Goal: Task Accomplishment & Management: Use online tool/utility

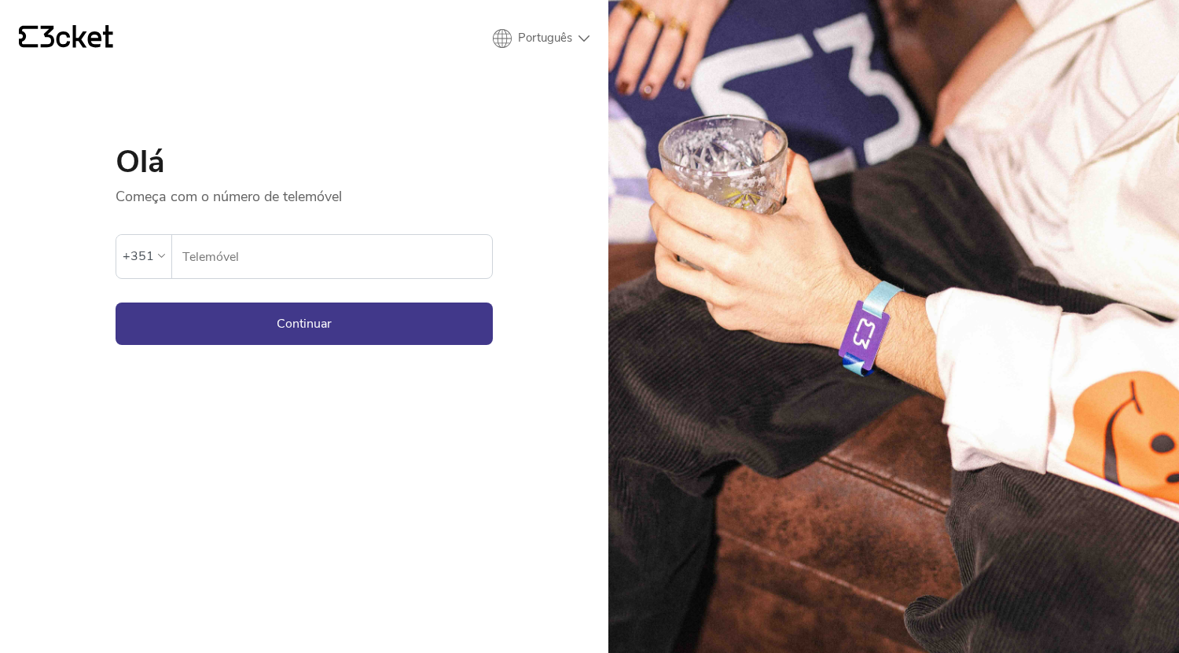
click at [295, 258] on input "Telemóvel" at bounding box center [337, 256] width 311 height 43
type input "913718255"
click at [326, 313] on button "Continuar" at bounding box center [304, 324] width 377 height 42
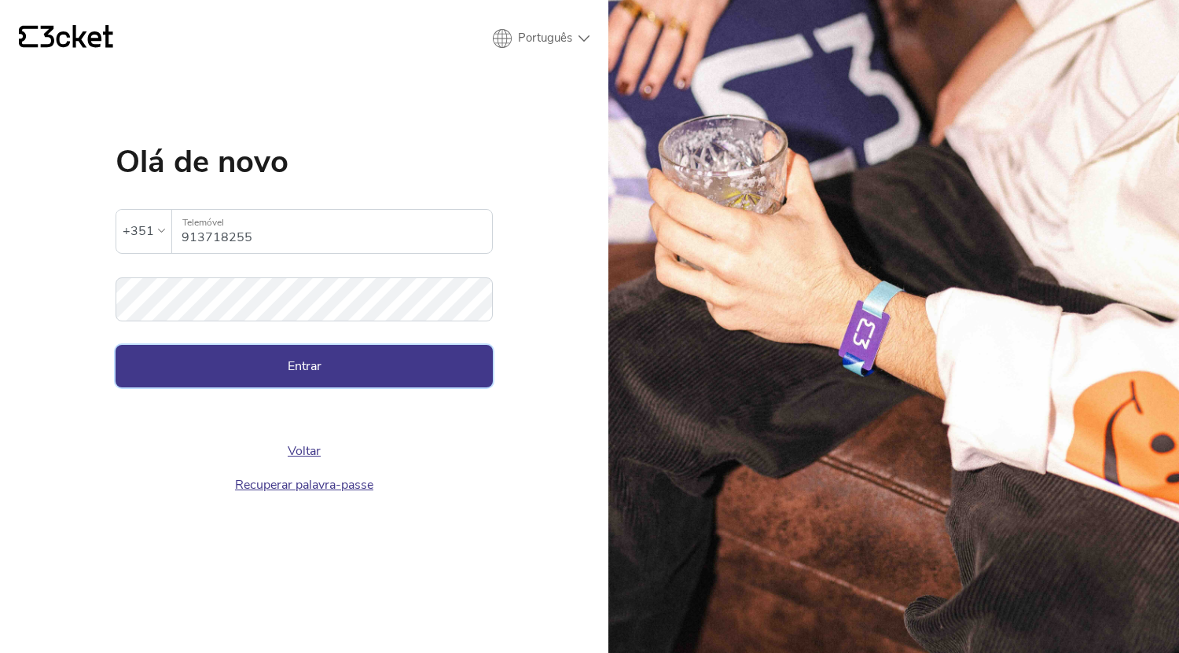
click at [322, 360] on button "Entrar" at bounding box center [304, 366] width 377 height 42
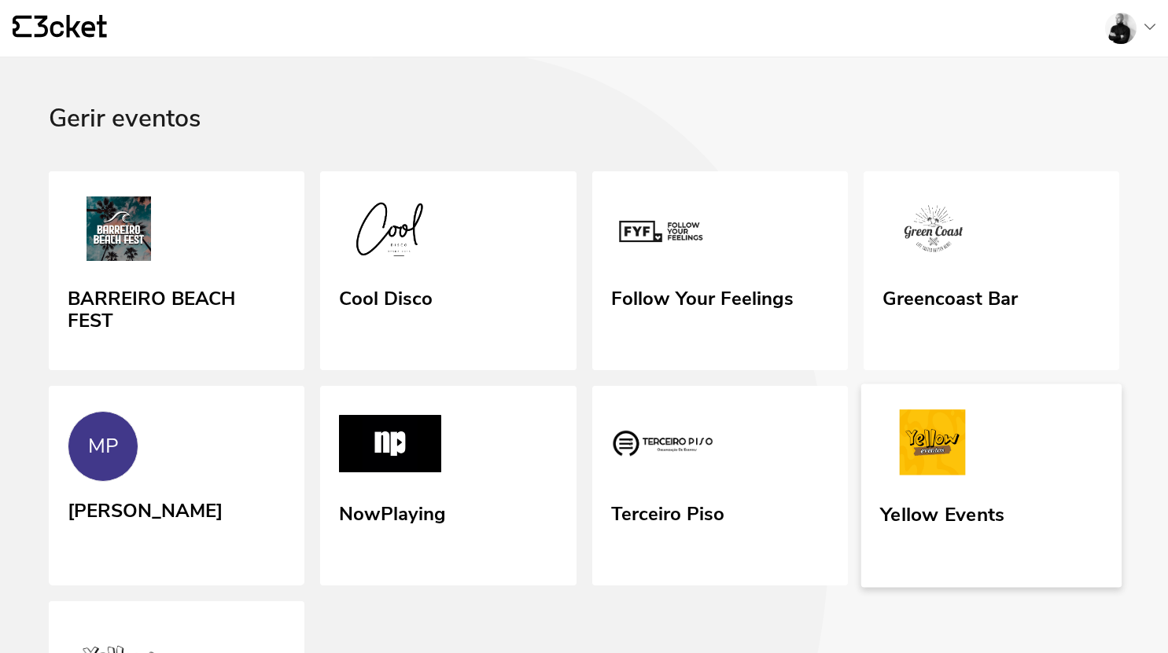
click at [976, 424] on img at bounding box center [932, 446] width 105 height 72
